Goal: Task Accomplishment & Management: Complete application form

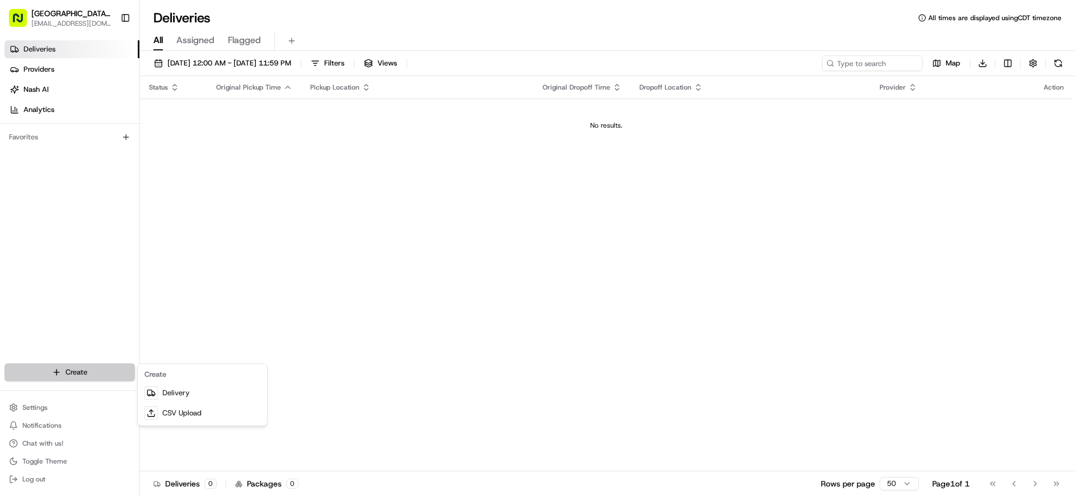
click at [76, 372] on html "Pizza Ranch - [GEOGRAPHIC_DATA], [GEOGRAPHIC_DATA] [EMAIL_ADDRESS][DOMAIN_NAME]…" at bounding box center [537, 248] width 1075 height 496
click at [213, 396] on link "Delivery" at bounding box center [202, 393] width 125 height 20
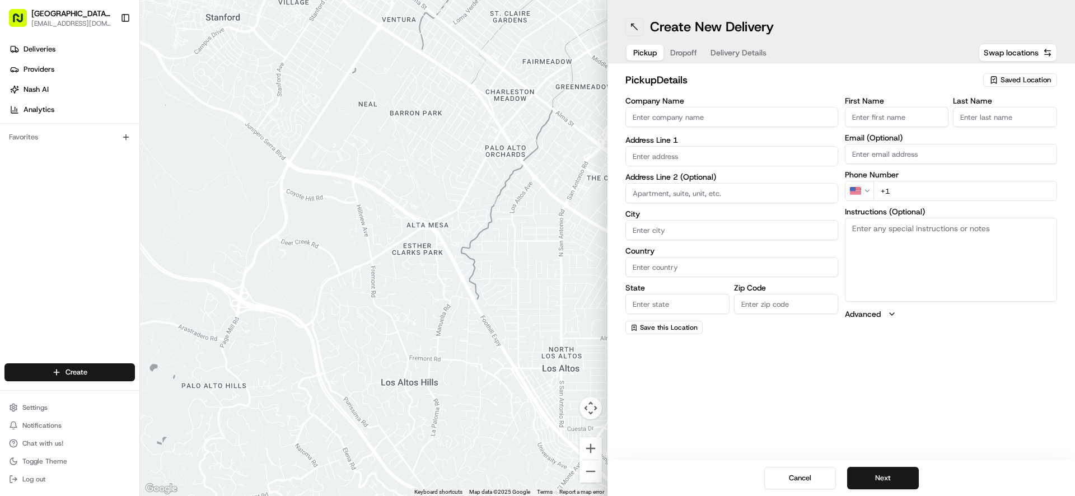
click at [639, 20] on button at bounding box center [634, 27] width 18 height 18
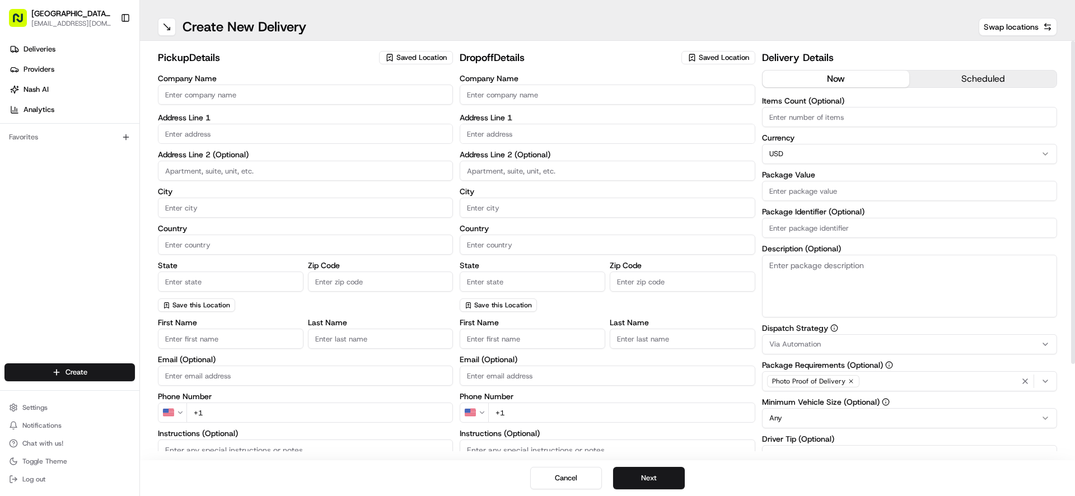
click at [376, 82] on div "Company Name" at bounding box center [305, 90] width 295 height 32
click at [376, 97] on input "Company Name" at bounding box center [305, 95] width 295 height 20
type input "WENTZVILLE PIZZA RANCH"
type input "[STREET_ADDRESS]"
type input "[GEOGRAPHIC_DATA]"
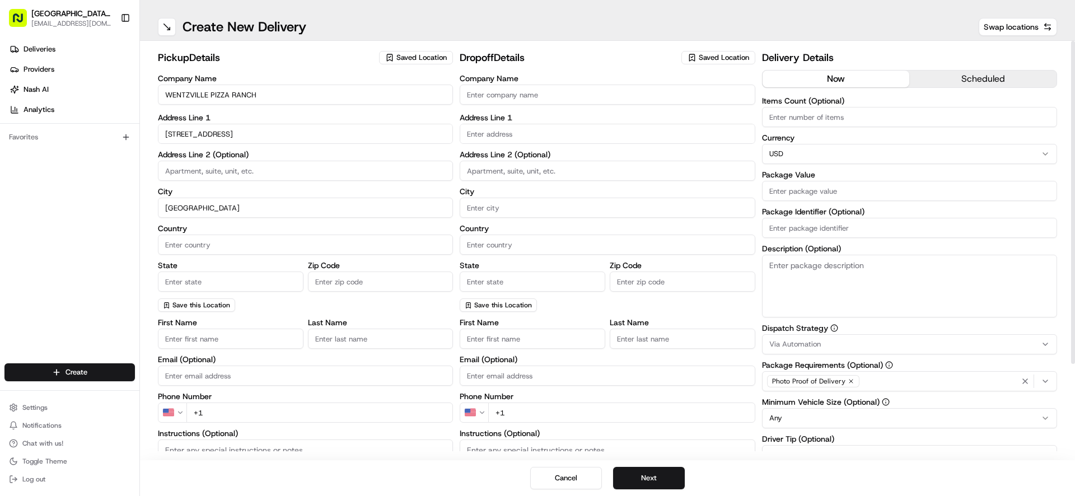
type input "[GEOGRAPHIC_DATA]"
type input "MO"
type input "63385-3405"
type input "[GEOGRAPHIC_DATA]"
type input "Ranch"
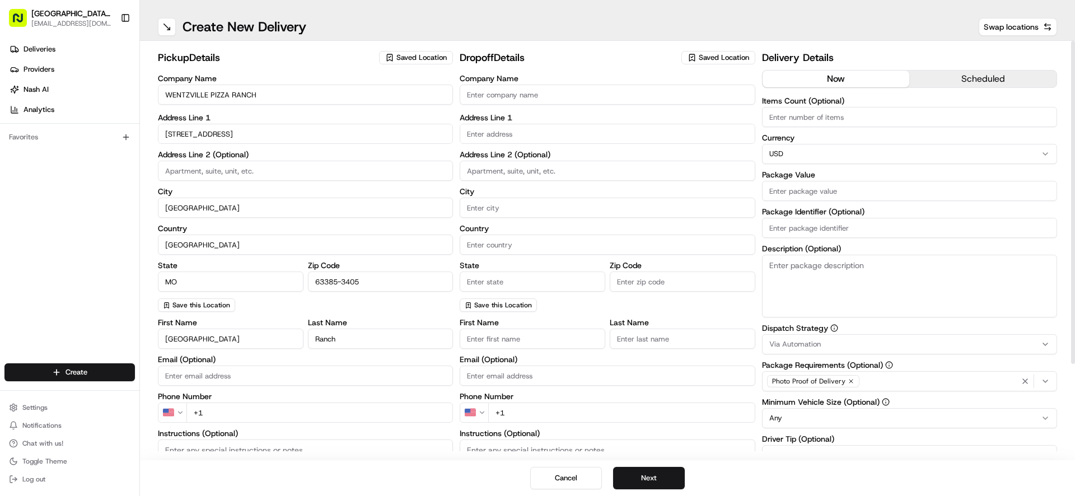
type input "[EMAIL_ADDRESS][DOMAIN_NAME]"
click at [368, 417] on input "+1" at bounding box center [319, 412] width 266 height 20
type input "[PHONE_NUMBER]"
click at [546, 137] on input "text" at bounding box center [606, 134] width 295 height 20
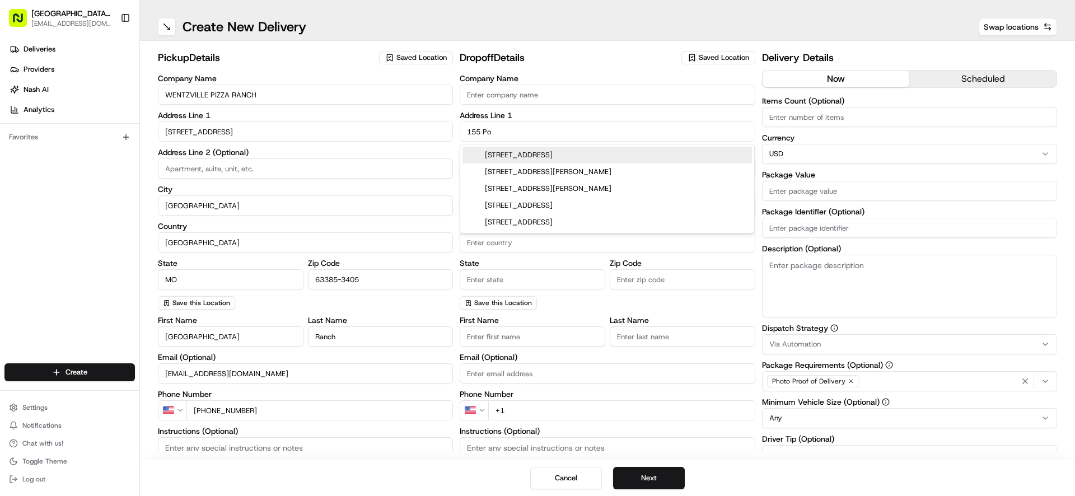
click at [555, 153] on div "[STREET_ADDRESS]" at bounding box center [606, 155] width 289 height 17
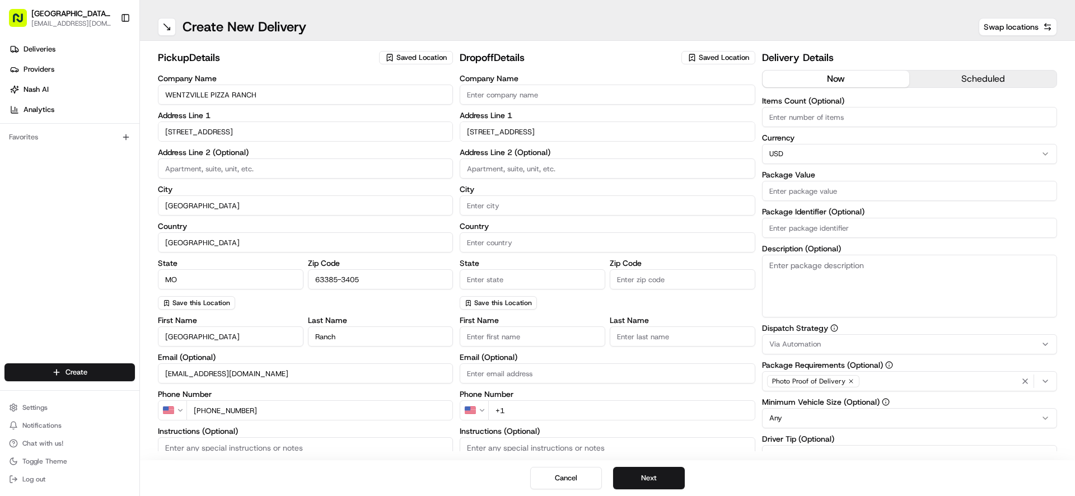
type input "[STREET_ADDRESS]"
type input "[GEOGRAPHIC_DATA]"
type input "MO"
type input "63385"
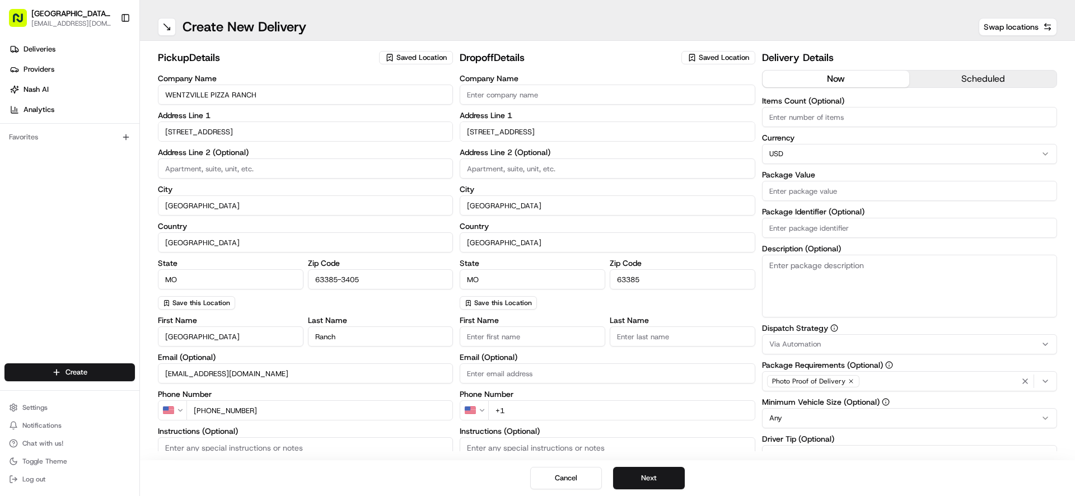
type input "[STREET_ADDRESS]"
click at [562, 340] on input "First Name" at bounding box center [532, 336] width 146 height 20
type input "[PERSON_NAME]"
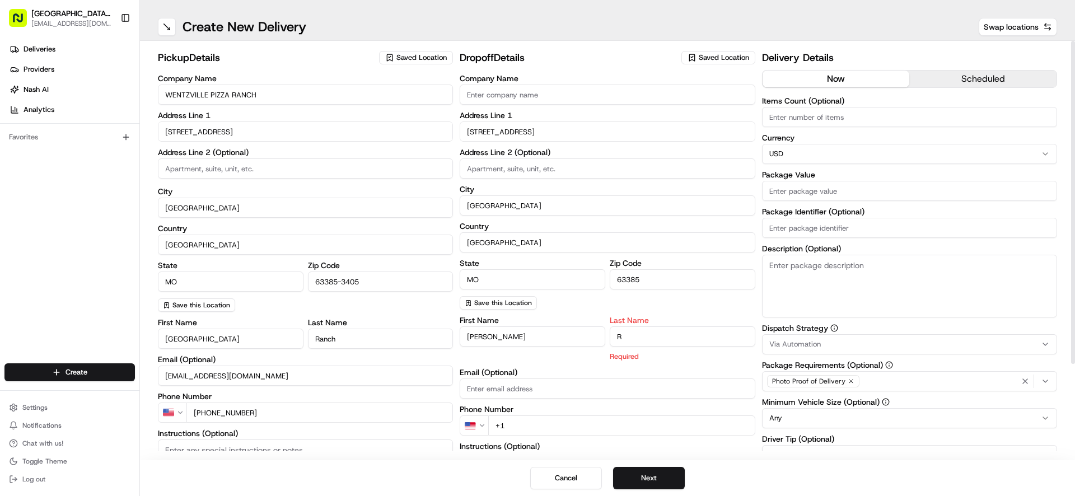
type input "R"
click at [565, 407] on input "+1" at bounding box center [621, 410] width 266 height 20
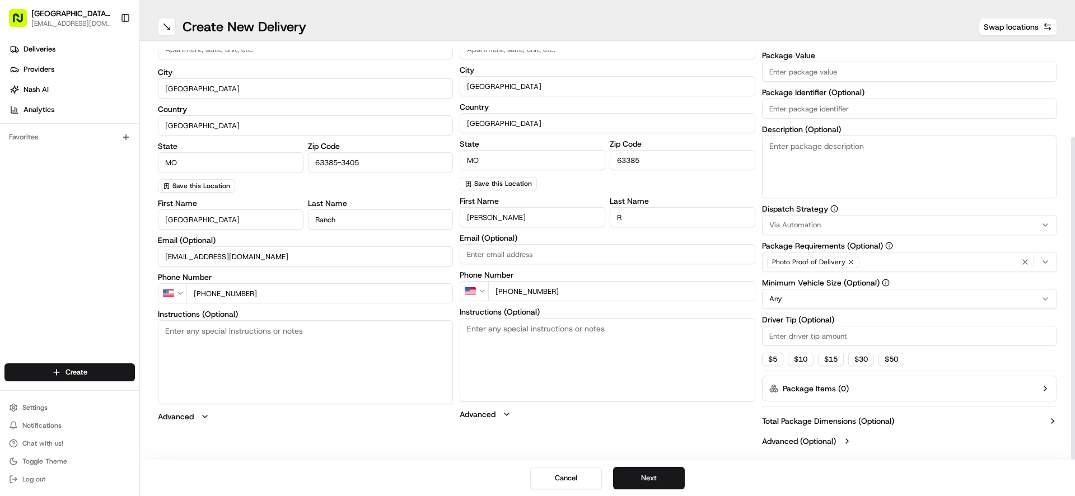
type input "[PHONE_NUMBER]"
click at [623, 360] on textarea "Instructions (Optional)" at bounding box center [606, 360] width 295 height 84
click at [840, 76] on input "Package Value" at bounding box center [909, 72] width 295 height 20
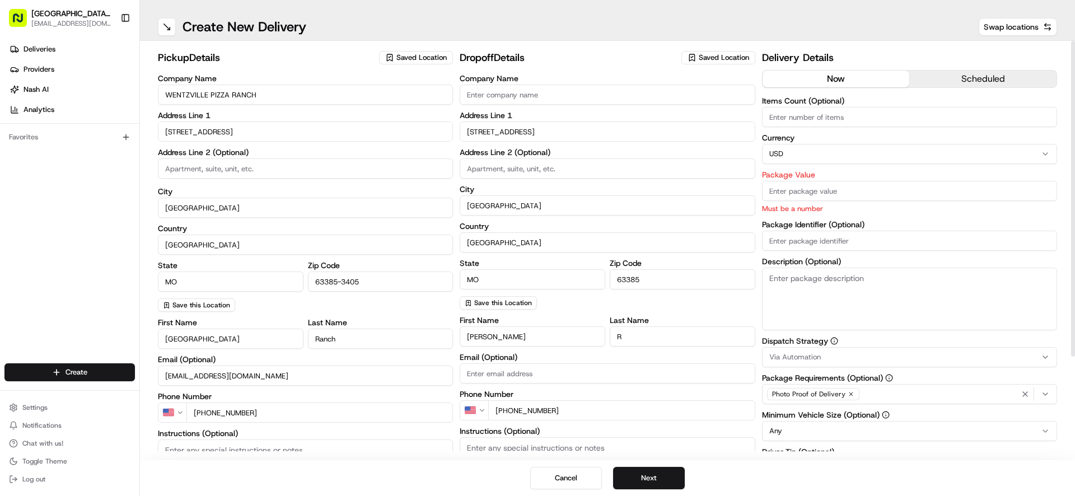
click at [869, 118] on input "Items Count (Optional)" at bounding box center [909, 117] width 295 height 20
type input "5"
click at [876, 186] on input "Package Value" at bounding box center [909, 191] width 295 height 20
type input "47.44"
click at [926, 286] on textarea "Description (Optional)" at bounding box center [909, 299] width 295 height 63
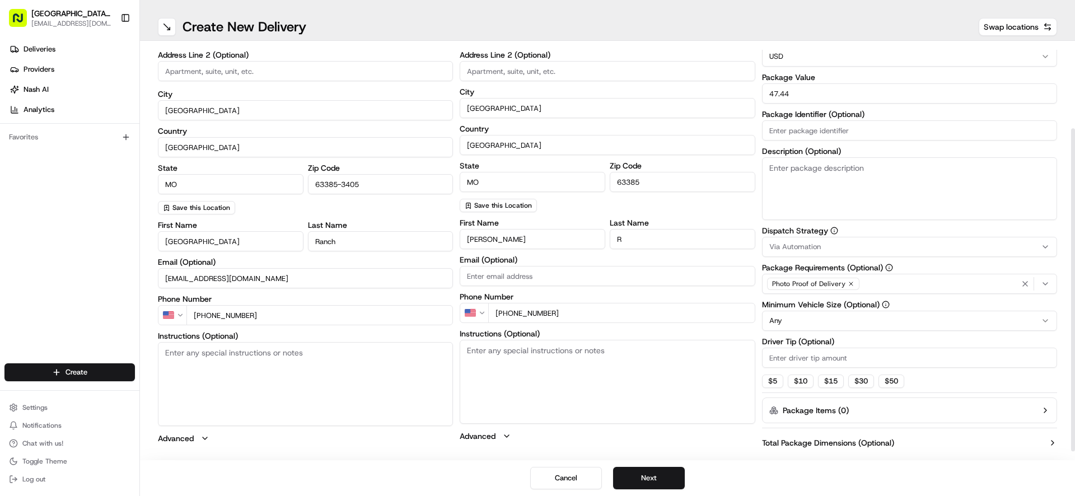
scroll to position [111, 0]
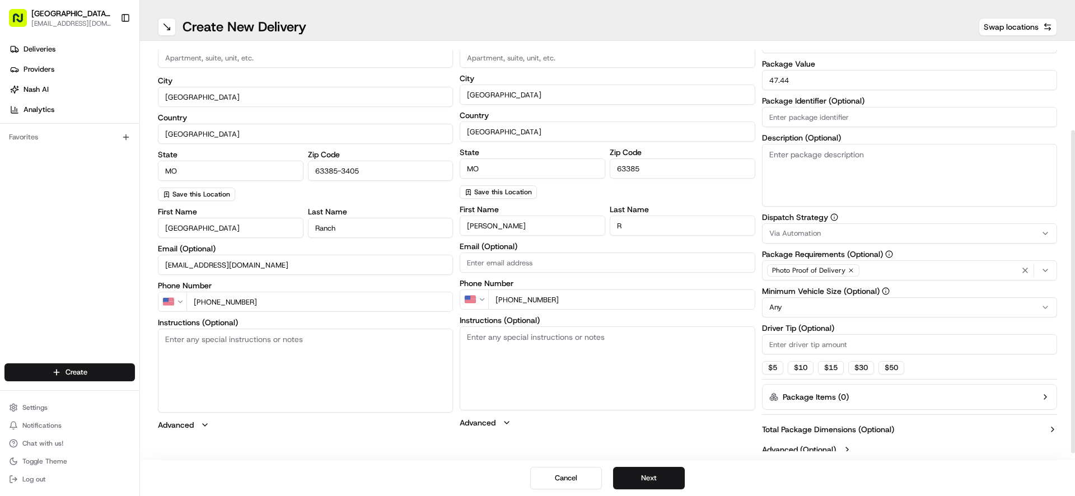
click at [827, 339] on input "Driver Tip (Optional)" at bounding box center [909, 344] width 295 height 20
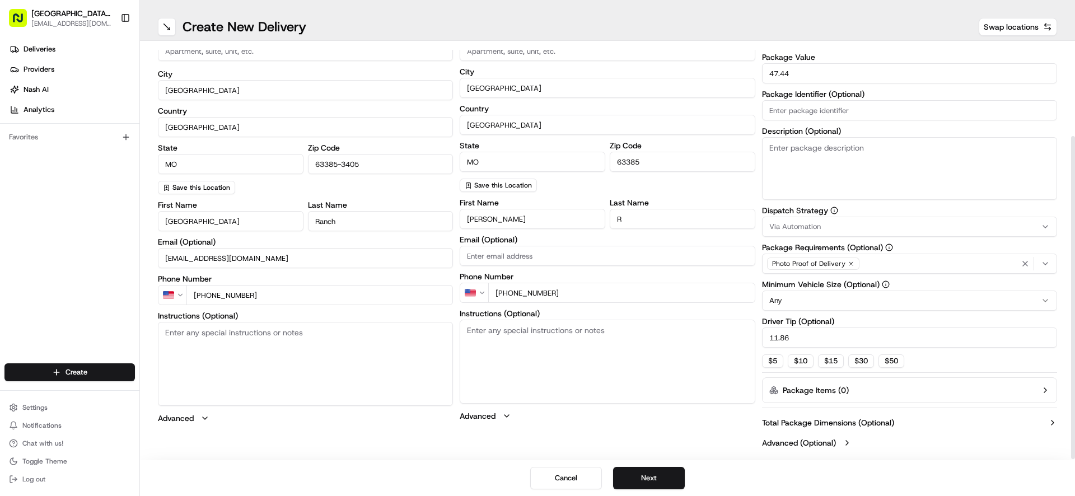
scroll to position [119, 0]
type input "11.86"
click at [656, 477] on button "Next" at bounding box center [649, 478] width 72 height 22
click at [656, 477] on button "Submit" at bounding box center [649, 478] width 72 height 22
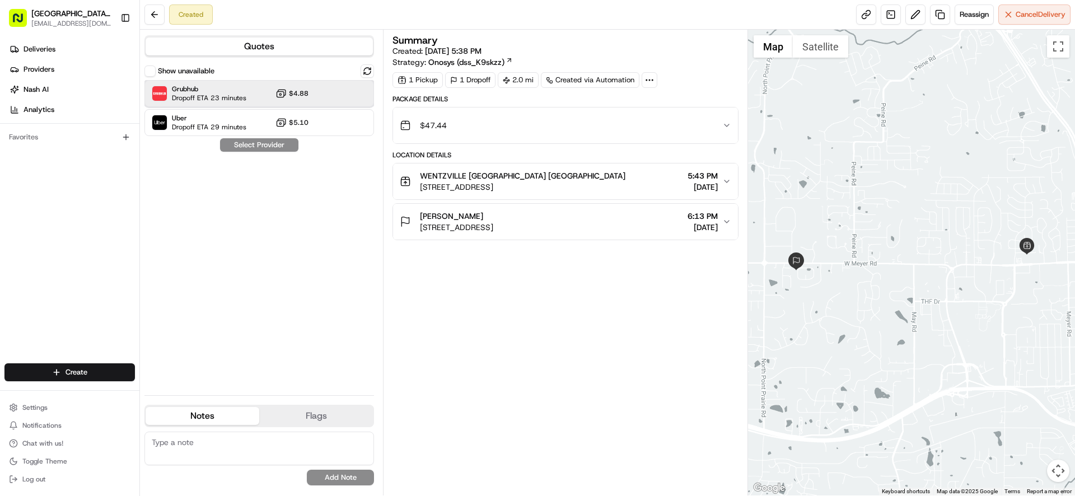
click at [238, 95] on span "Dropoff ETA 23 minutes" at bounding box center [209, 97] width 74 height 9
click at [271, 147] on button "Assign Provider" at bounding box center [258, 144] width 79 height 13
